Goal: Task Accomplishment & Management: Use online tool/utility

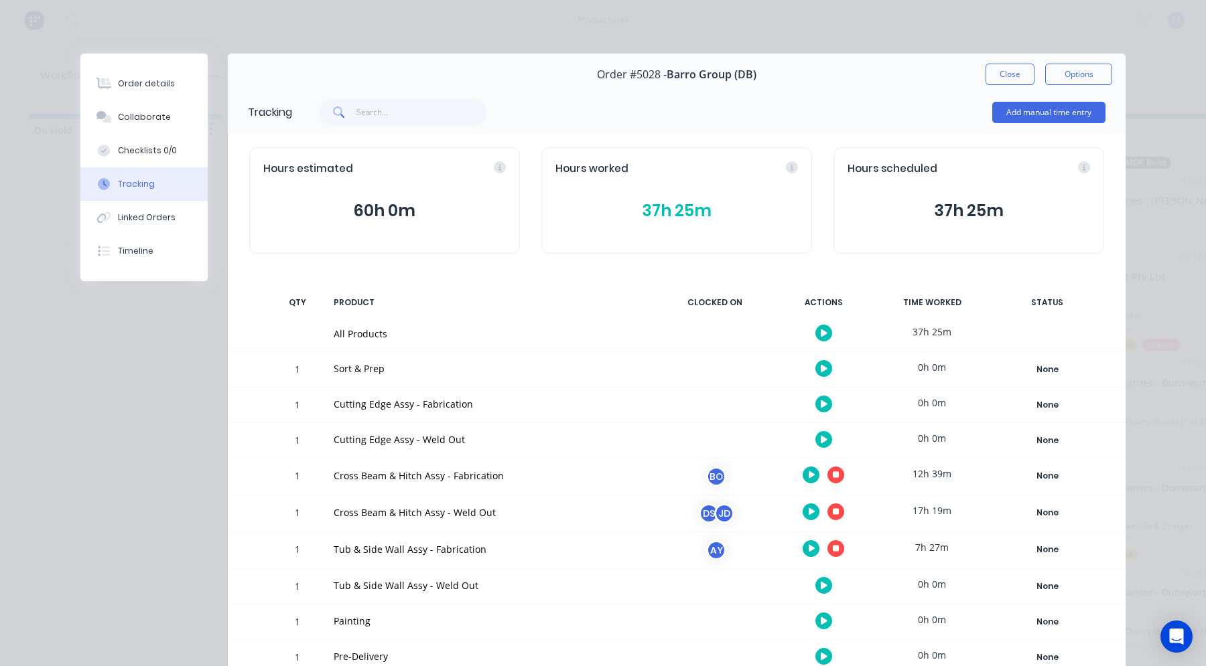
click at [827, 476] on button "button" at bounding box center [835, 475] width 17 height 17
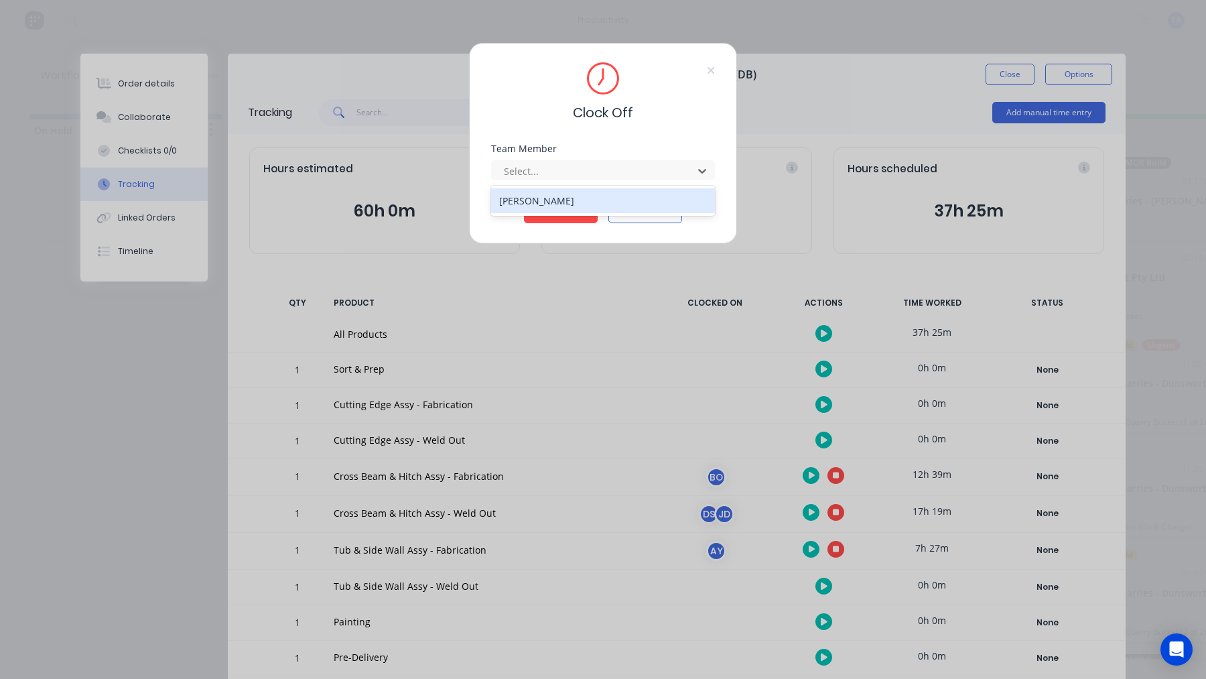
click at [571, 165] on div at bounding box center [594, 171] width 184 height 17
click at [556, 206] on div "[PERSON_NAME]" at bounding box center [603, 200] width 224 height 25
click at [556, 209] on button "Clock Off" at bounding box center [561, 212] width 74 height 21
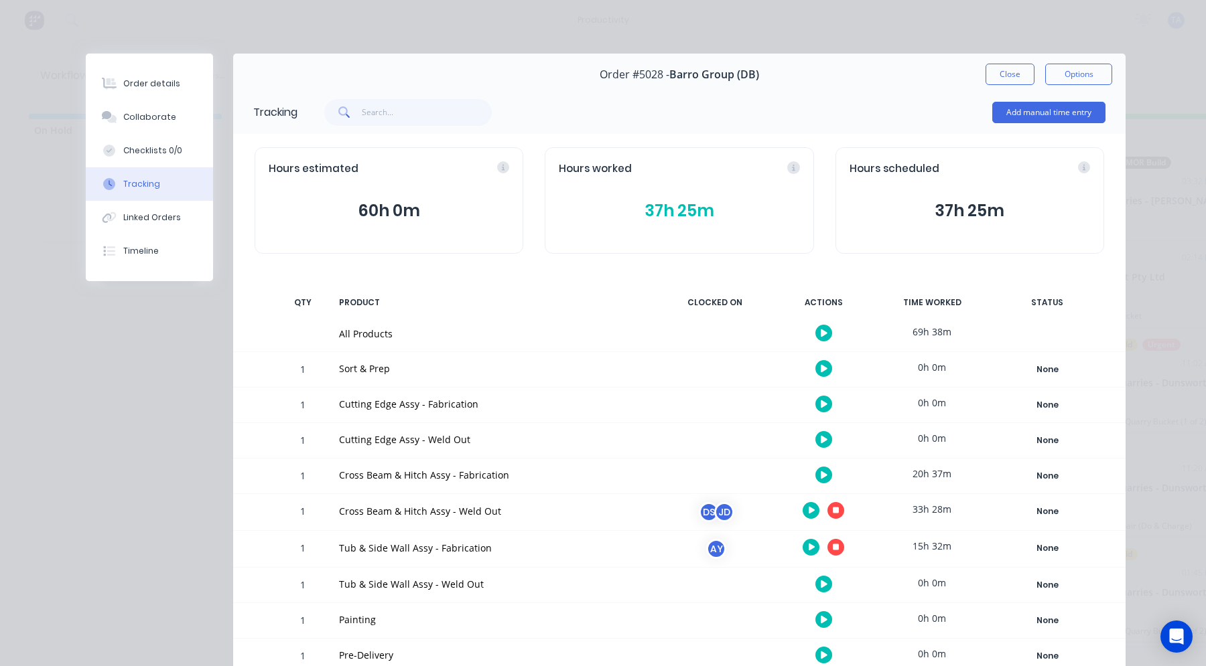
click at [827, 506] on button "button" at bounding box center [835, 510] width 17 height 17
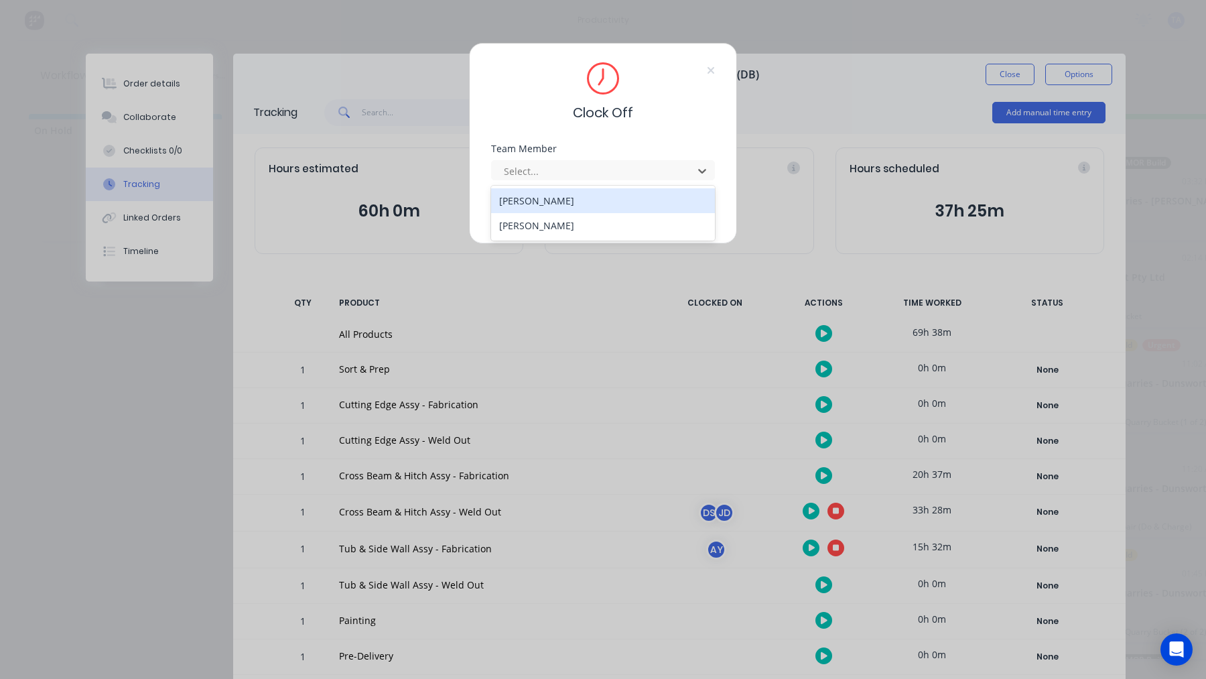
click at [574, 164] on div at bounding box center [594, 171] width 184 height 17
click at [573, 202] on div "[PERSON_NAME]" at bounding box center [603, 200] width 224 height 25
click at [571, 215] on button "Clock Off" at bounding box center [561, 212] width 74 height 21
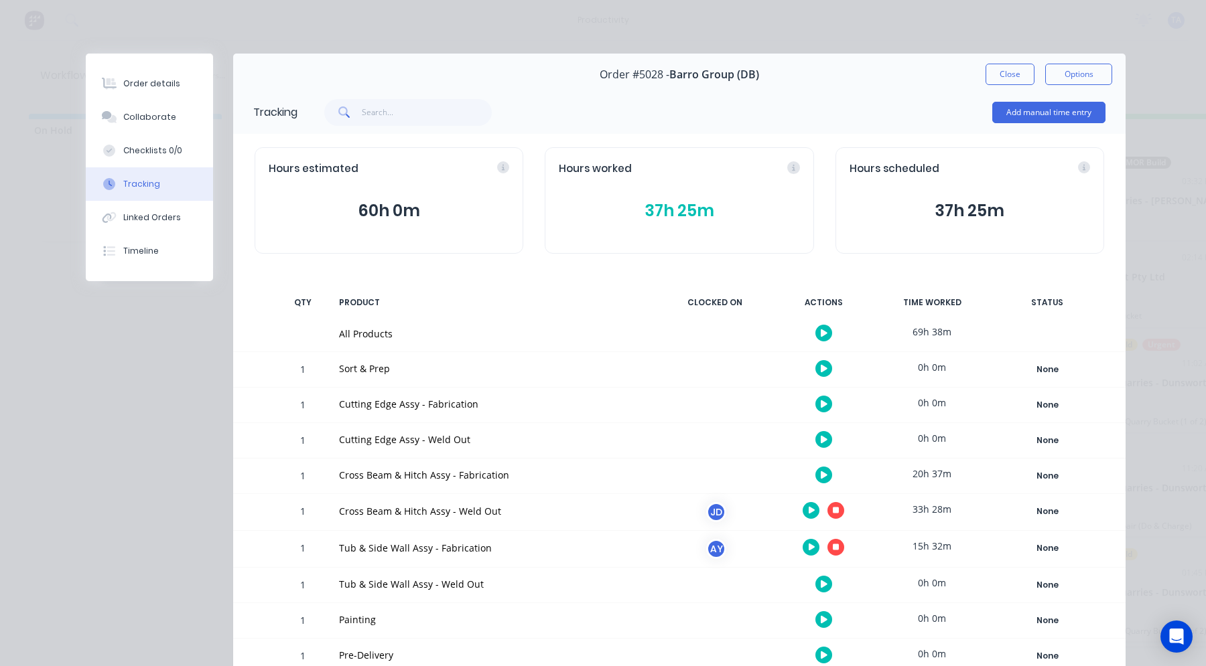
click at [831, 516] on button "button" at bounding box center [835, 510] width 17 height 17
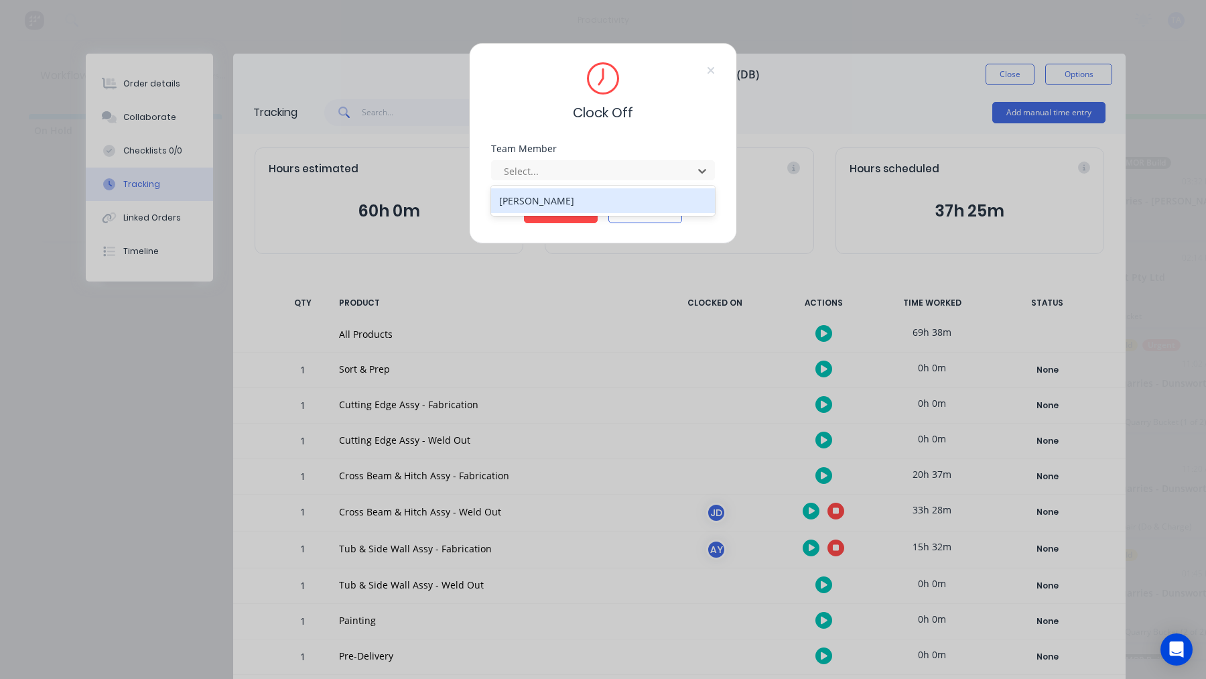
click at [543, 180] on div "Select..." at bounding box center [594, 171] width 192 height 20
click at [541, 195] on div "[PERSON_NAME]" at bounding box center [603, 200] width 224 height 25
click at [545, 214] on button "Clock Off" at bounding box center [561, 212] width 74 height 21
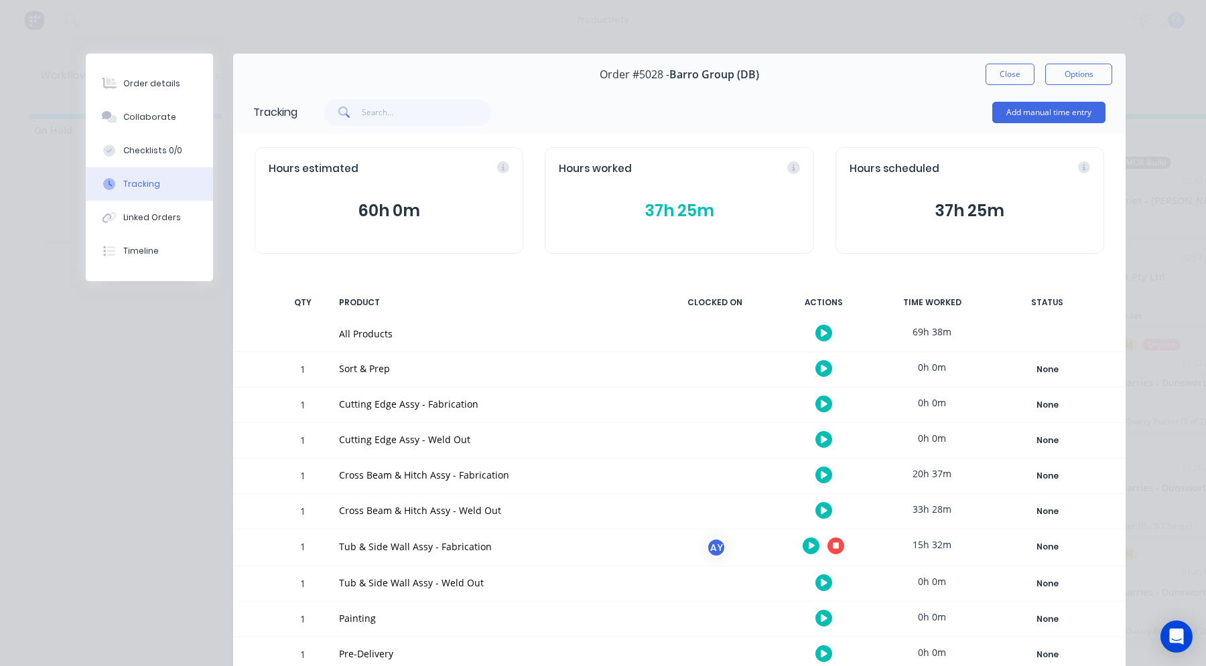
click at [831, 553] on button "button" at bounding box center [835, 546] width 17 height 17
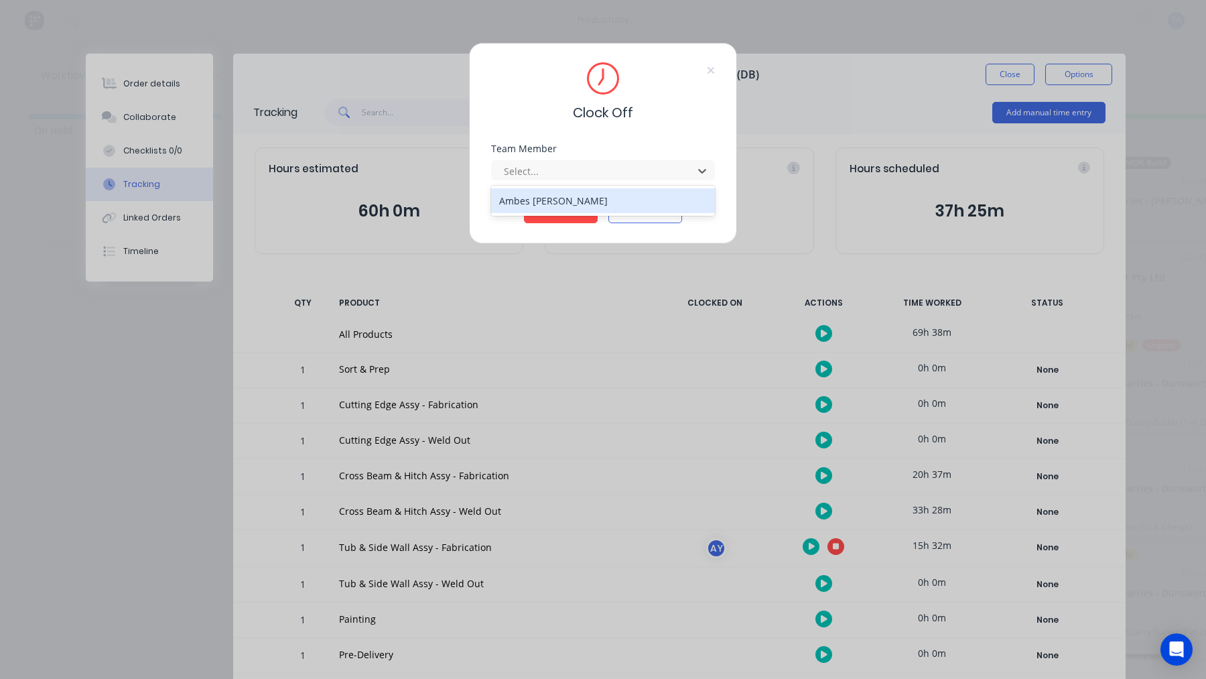
click at [571, 176] on div at bounding box center [594, 171] width 184 height 17
click at [575, 202] on div "Ambes [PERSON_NAME]" at bounding box center [603, 200] width 224 height 25
click at [575, 213] on button "Clock Off" at bounding box center [561, 212] width 74 height 21
